Goal: Task Accomplishment & Management: Complete application form

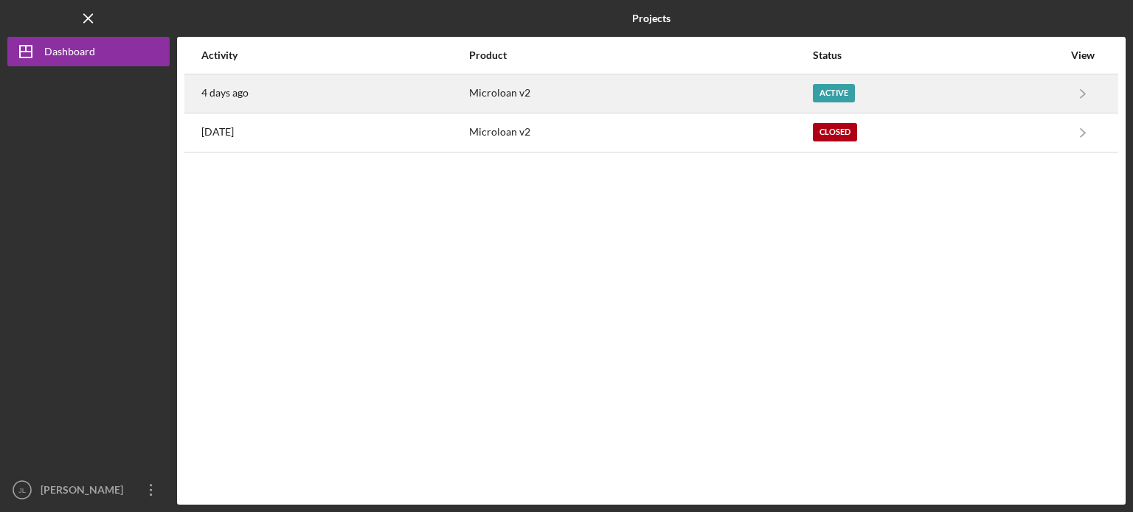
click at [545, 91] on div "Microloan v2" at bounding box center [640, 93] width 343 height 37
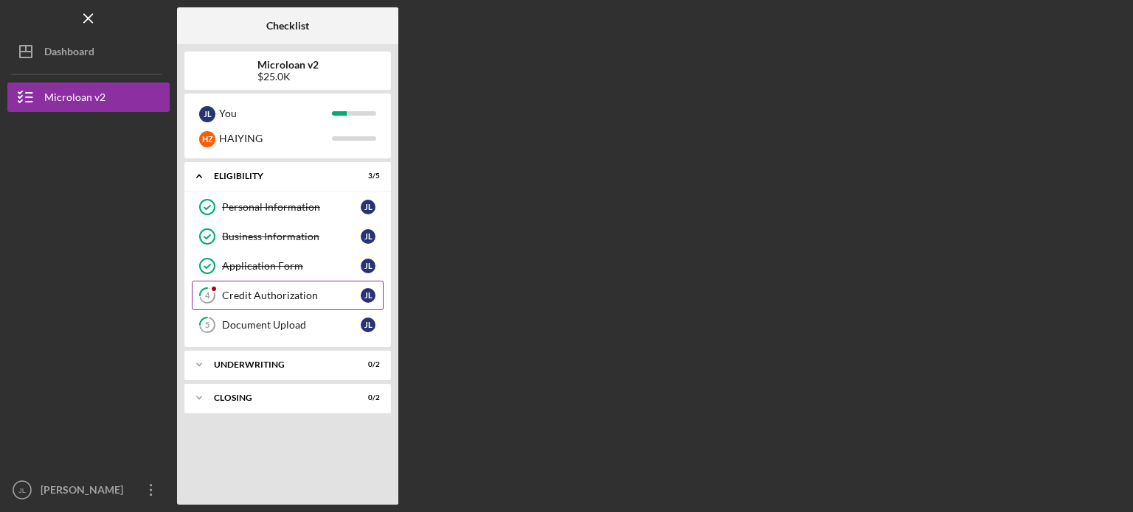
click at [271, 305] on link "4 Credit Authorization [PERSON_NAME]" at bounding box center [288, 295] width 192 height 29
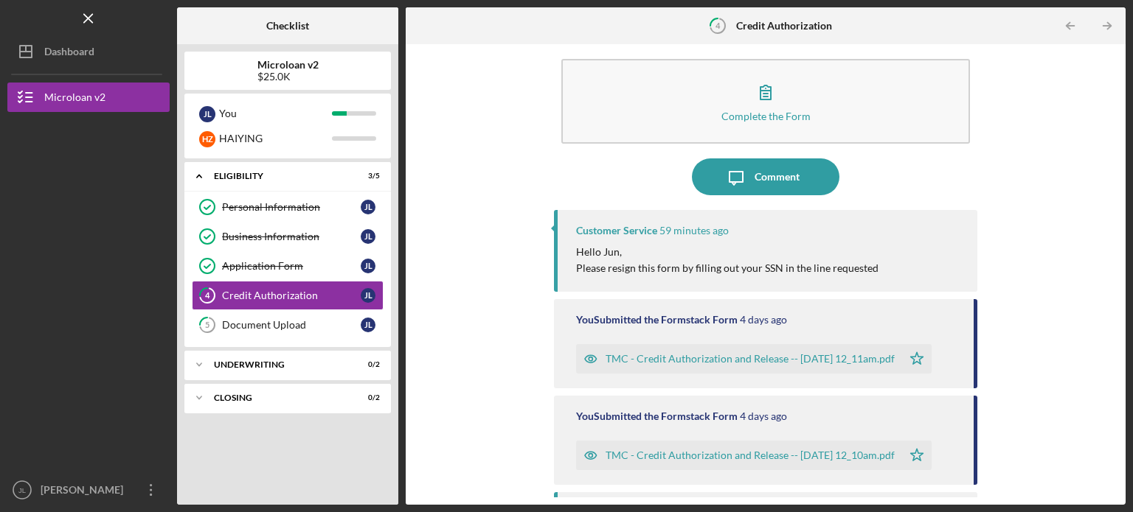
scroll to position [18, 0]
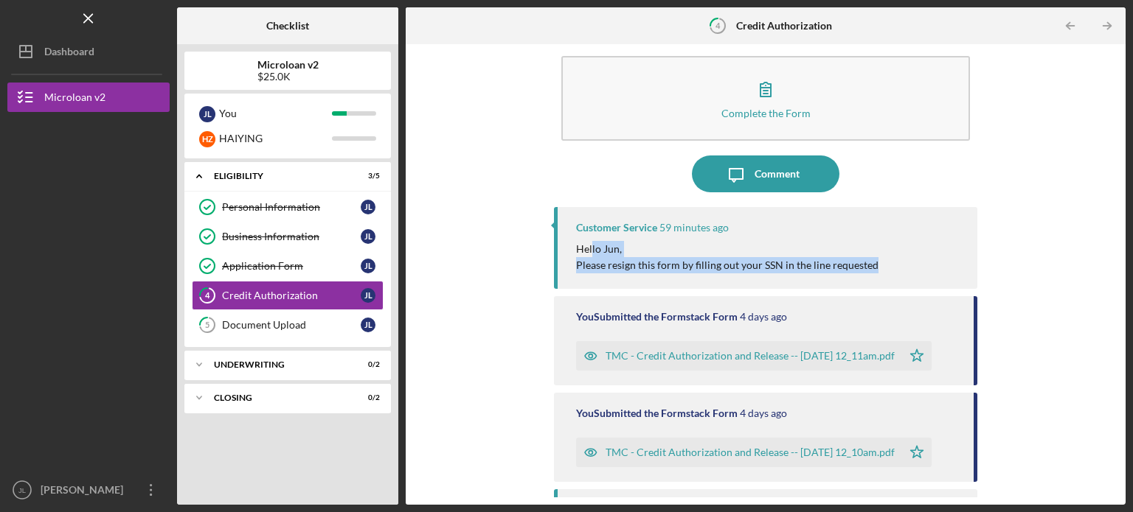
drag, startPoint x: 591, startPoint y: 252, endPoint x: 869, endPoint y: 274, distance: 278.9
click at [869, 274] on div "Customer Service 59 minutes ago Hello Jun, Please resign this form by filling o…" at bounding box center [765, 248] width 423 height 82
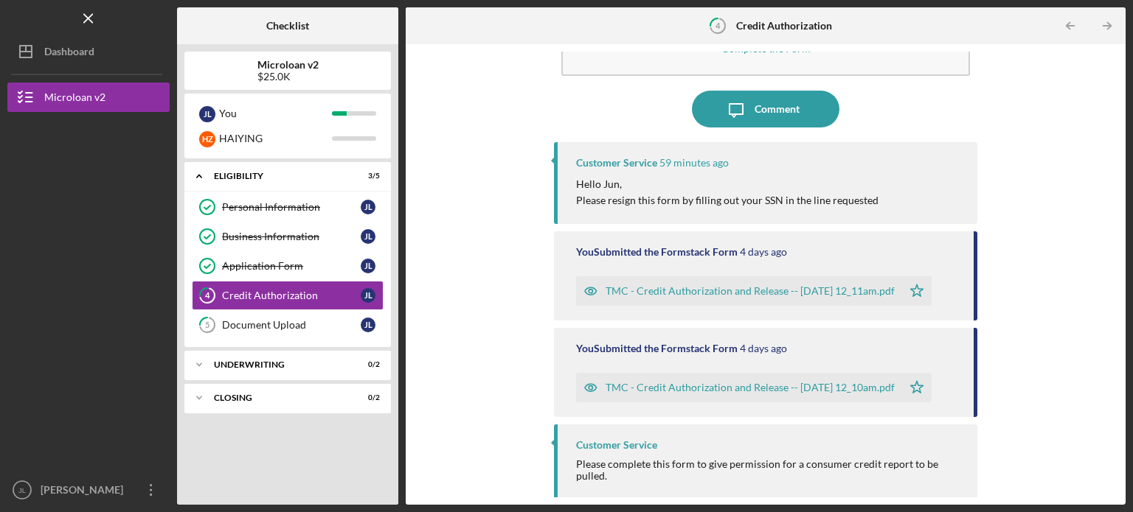
scroll to position [86, 0]
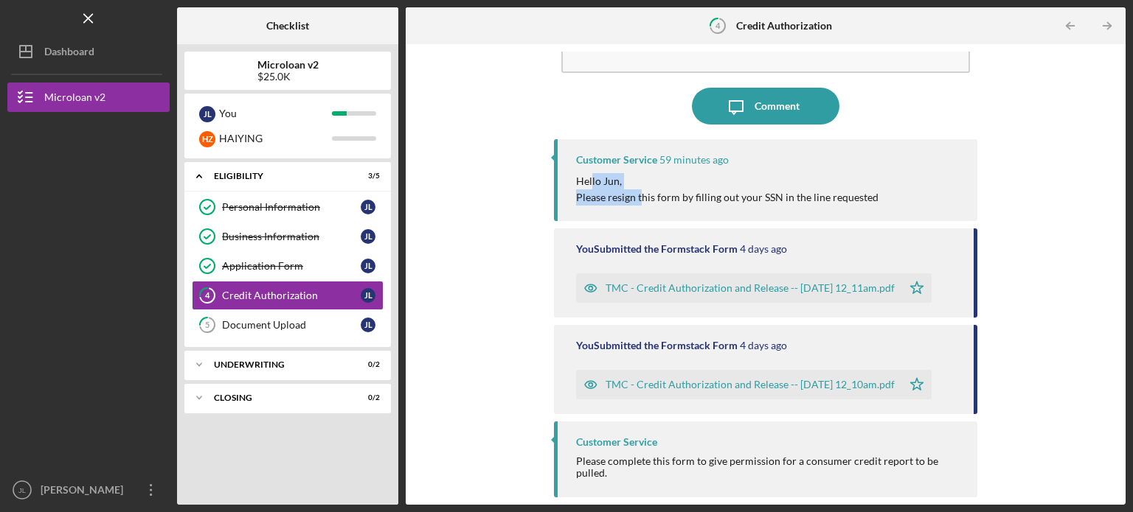
drag, startPoint x: 591, startPoint y: 179, endPoint x: 638, endPoint y: 195, distance: 49.0
click at [638, 195] on div "Hello Jun, Please resign this form by filling out your SSN in the line requested" at bounding box center [727, 189] width 302 height 33
click at [638, 195] on p "Please resign this form by filling out your SSN in the line requested" at bounding box center [727, 198] width 302 height 16
click at [294, 330] on link "5 Document Upload [PERSON_NAME]" at bounding box center [288, 324] width 192 height 29
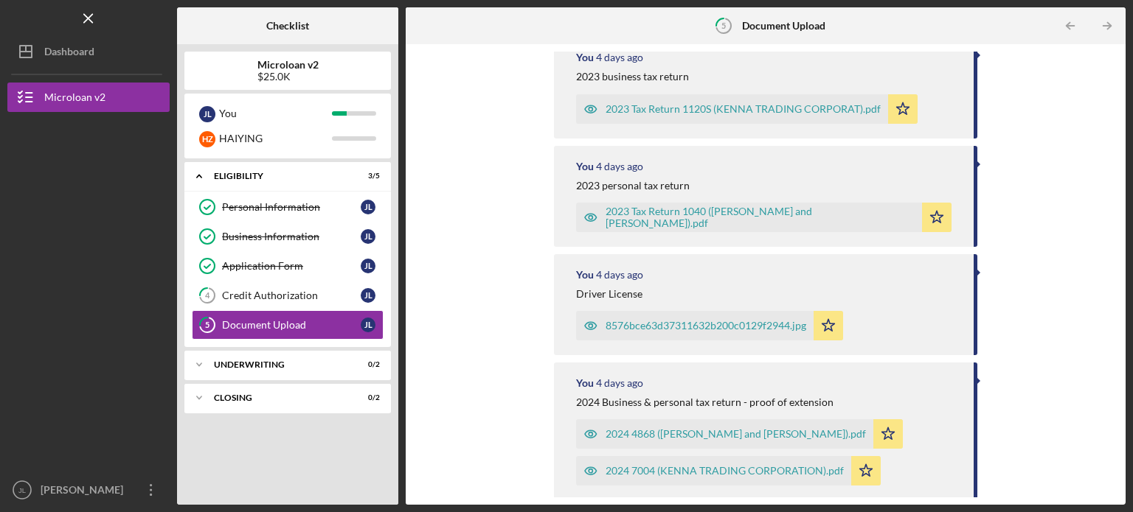
scroll to position [406, 0]
click at [296, 265] on div "Application Form" at bounding box center [291, 266] width 139 height 12
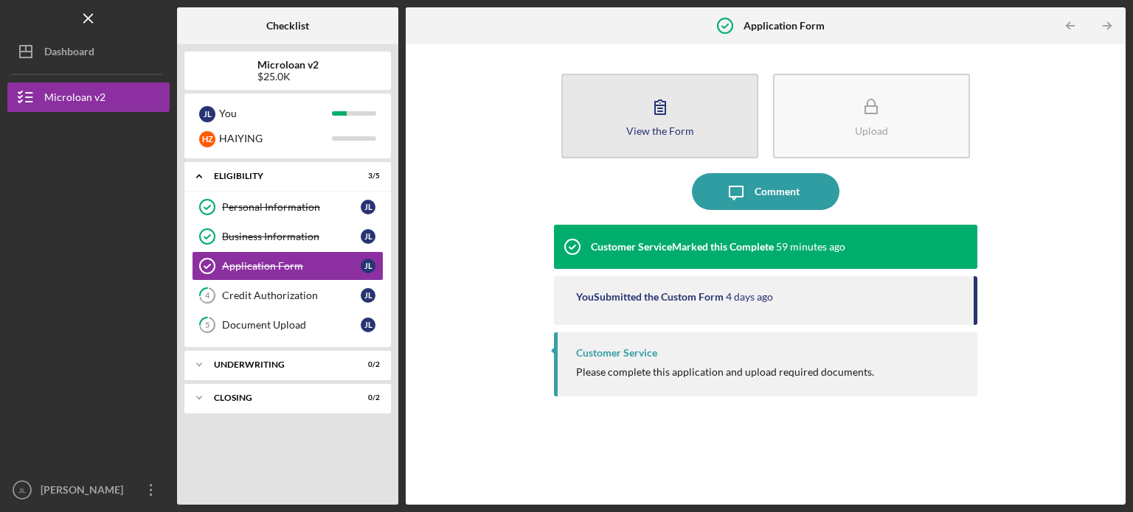
click at [676, 105] on icon "button" at bounding box center [660, 106] width 37 height 37
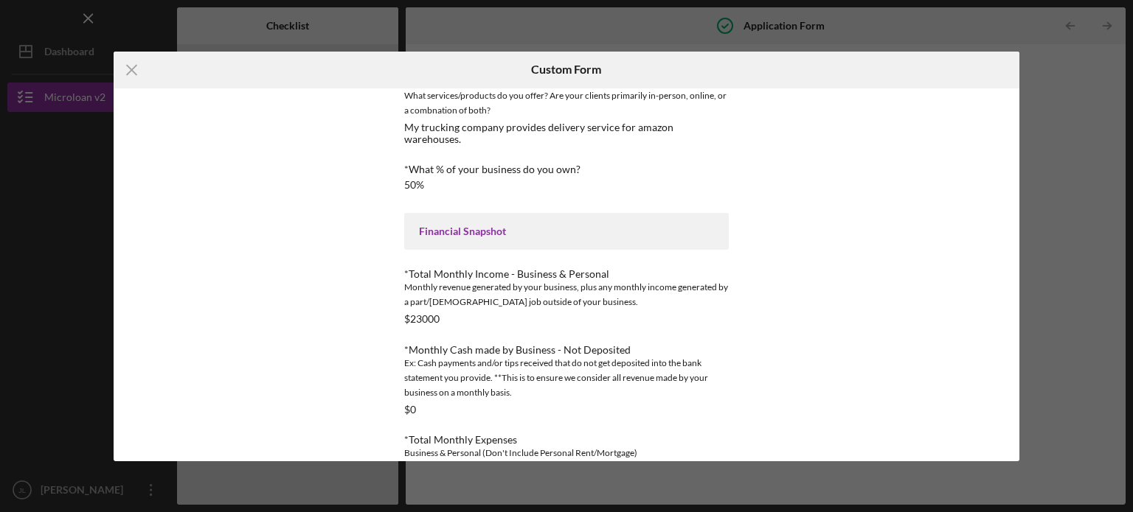
scroll to position [277, 0]
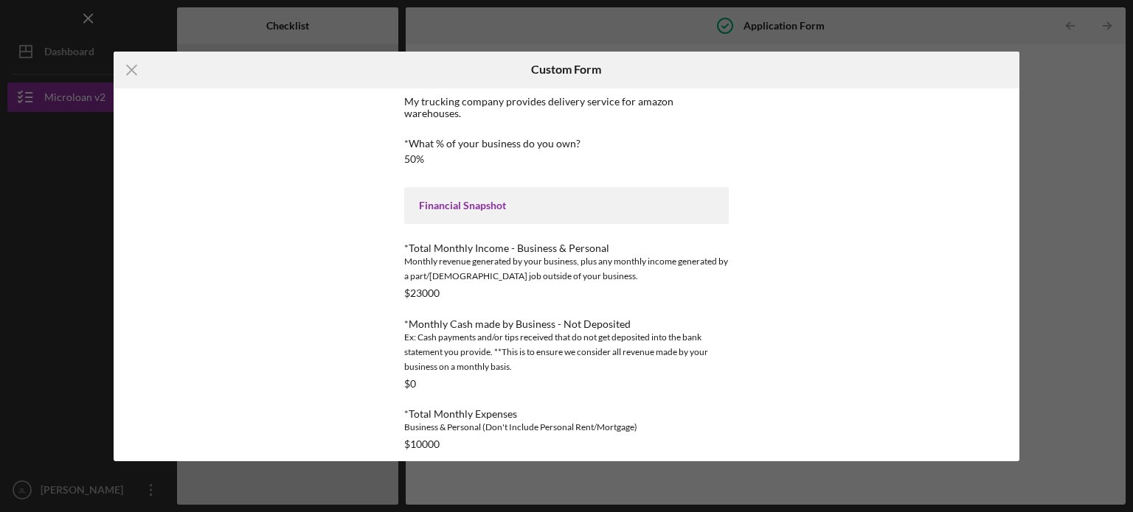
click at [517, 41] on div "Icon/Menu Close Custom Form This form is no longer editable because the checkli…" at bounding box center [566, 256] width 1133 height 512
click at [150, 67] on icon "Icon/Menu Close" at bounding box center [132, 70] width 37 height 37
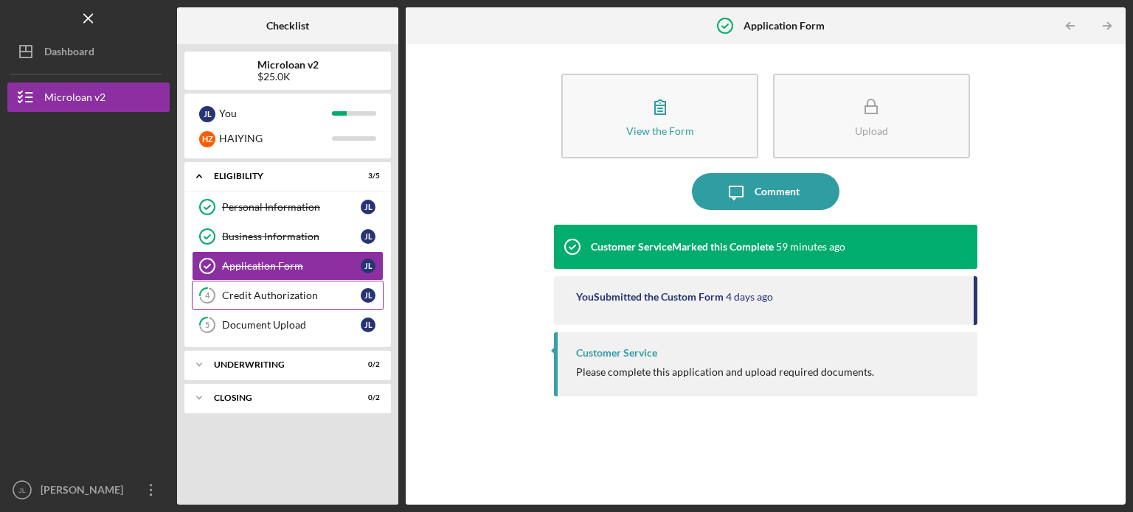
click at [347, 300] on div "Credit Authorization" at bounding box center [291, 296] width 139 height 12
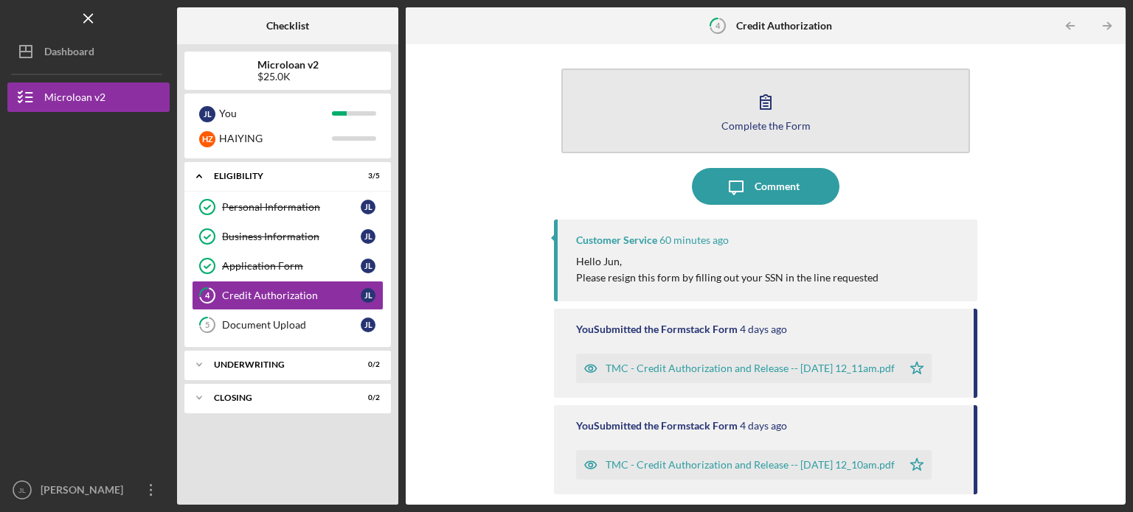
scroll to position [18, 0]
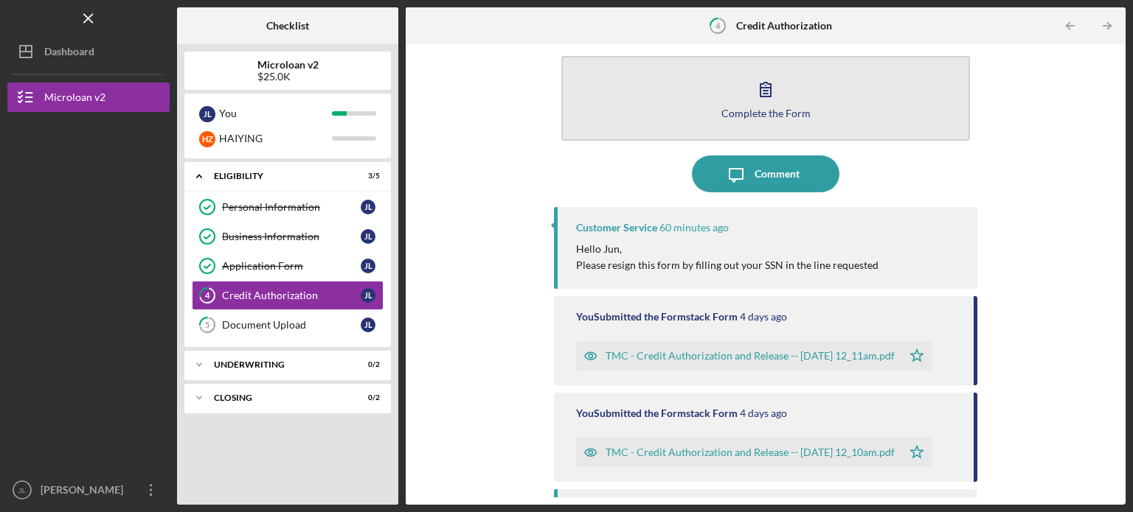
click at [759, 119] on button "Complete the Form Form" at bounding box center [765, 98] width 409 height 85
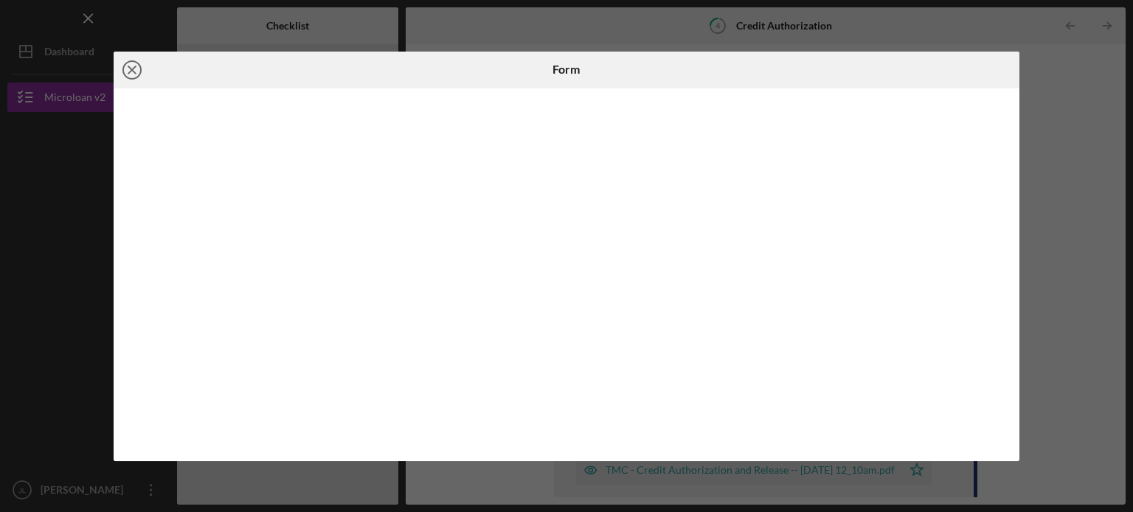
click at [134, 75] on icon "Icon/Close" at bounding box center [132, 70] width 37 height 37
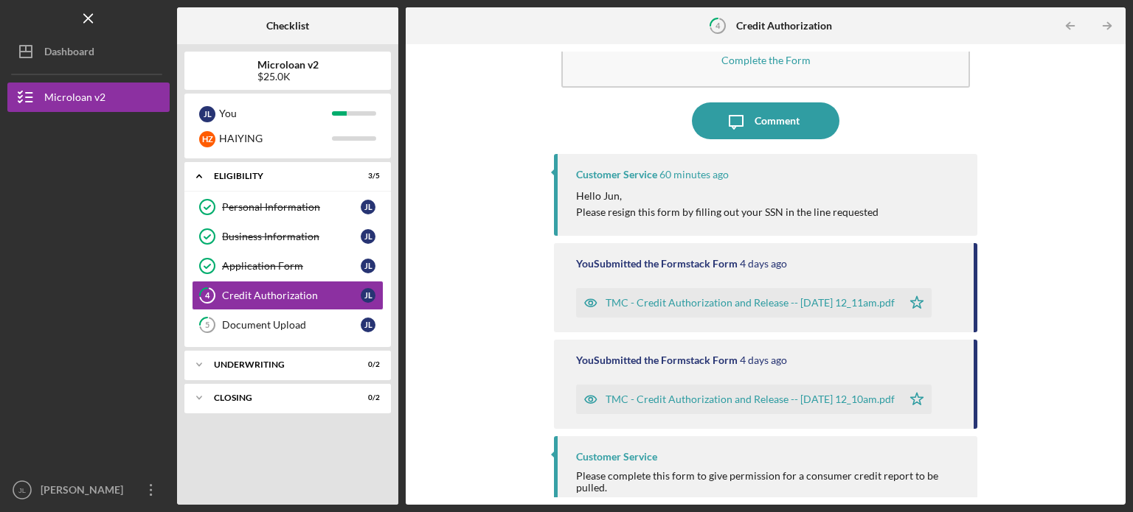
scroll to position [67, 0]
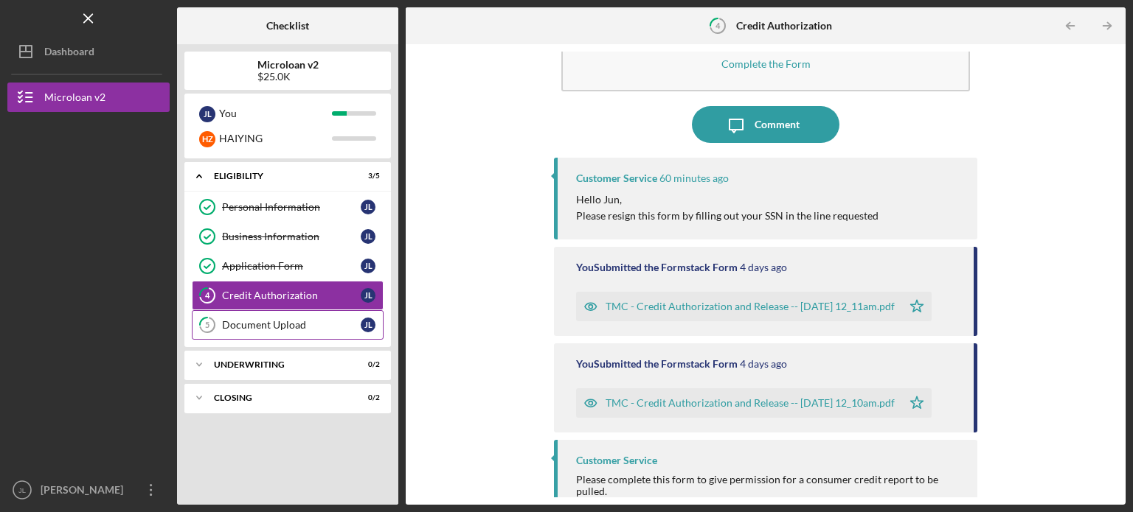
click at [298, 333] on link "5 Document Upload [PERSON_NAME]" at bounding box center [288, 324] width 192 height 29
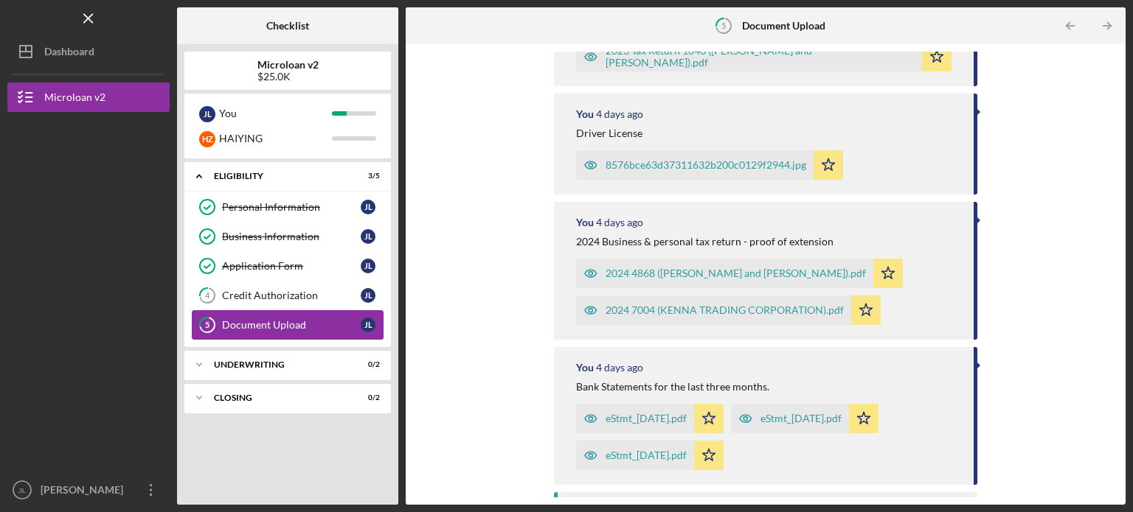
scroll to position [523, 0]
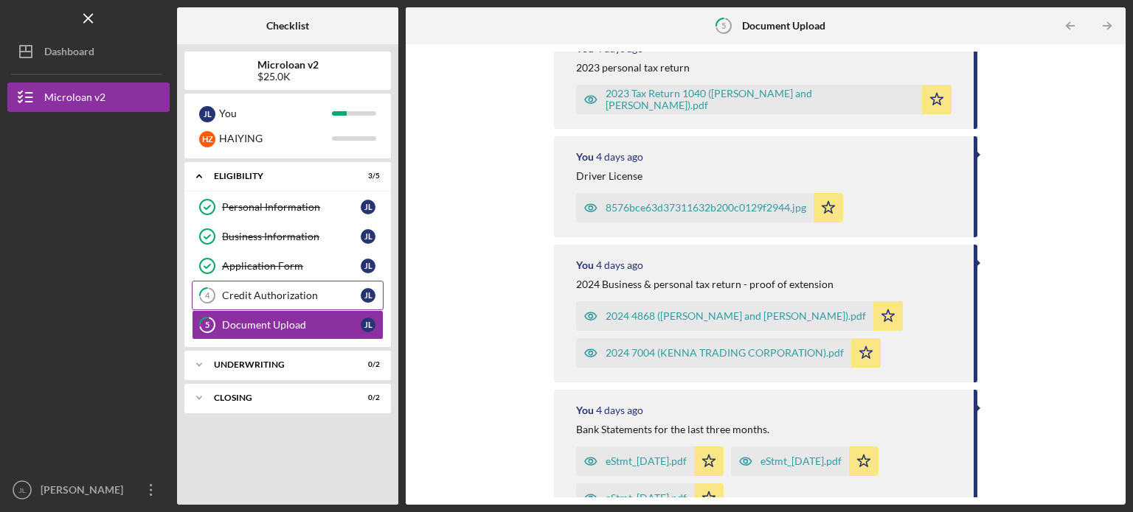
click at [314, 296] on div "Credit Authorization" at bounding box center [291, 296] width 139 height 12
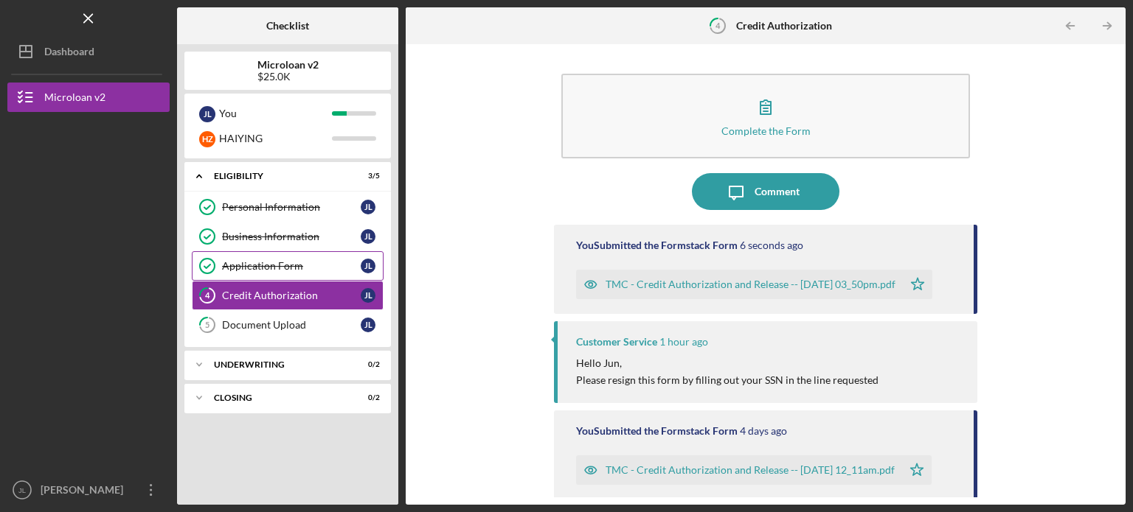
click at [318, 271] on link "Application Form Application Form [PERSON_NAME]" at bounding box center [288, 265] width 192 height 29
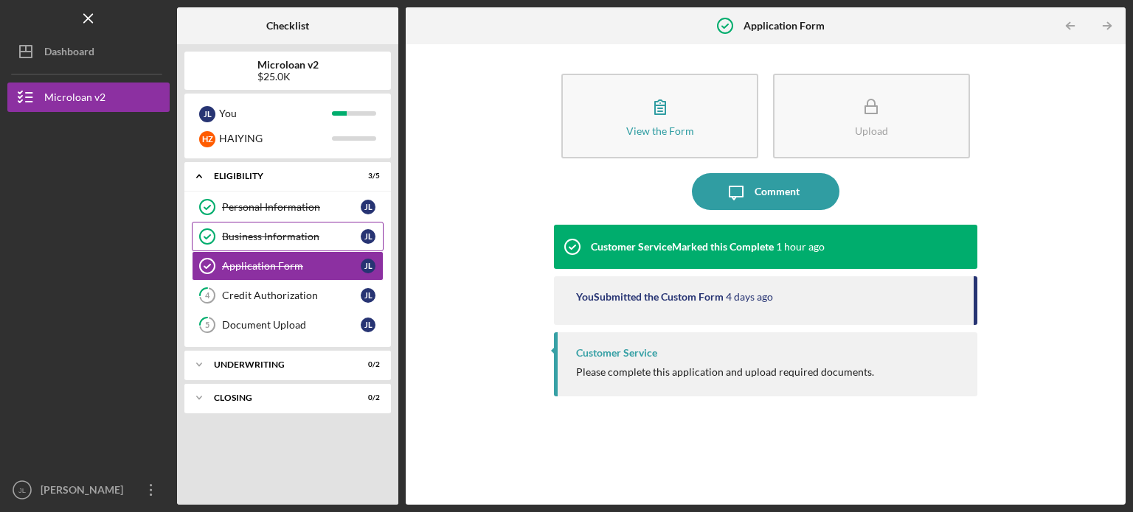
click at [347, 247] on link "Business Information Business Information [PERSON_NAME]" at bounding box center [288, 236] width 192 height 29
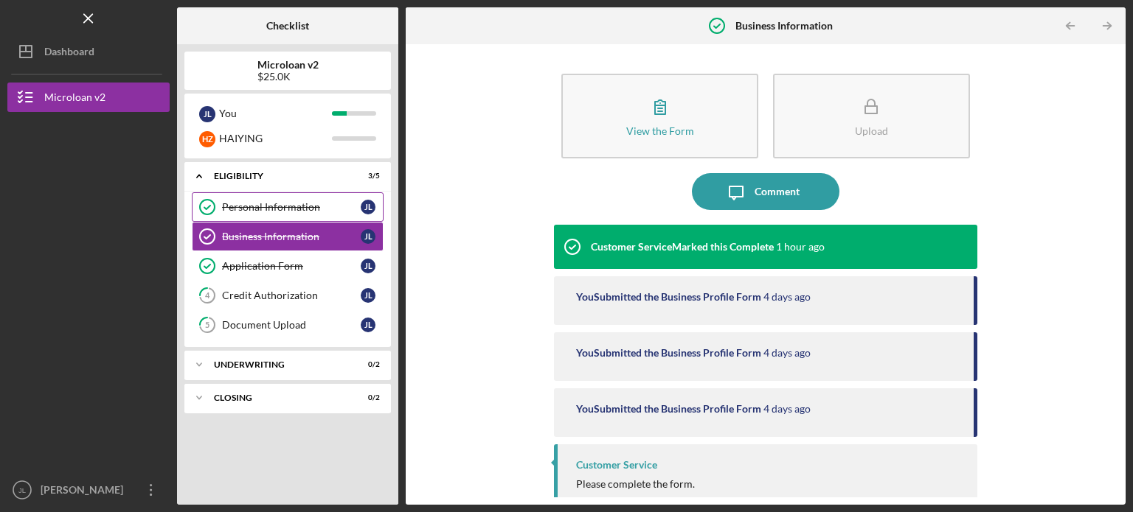
click at [356, 212] on div "Personal Information" at bounding box center [291, 207] width 139 height 12
